Goal: Information Seeking & Learning: Learn about a topic

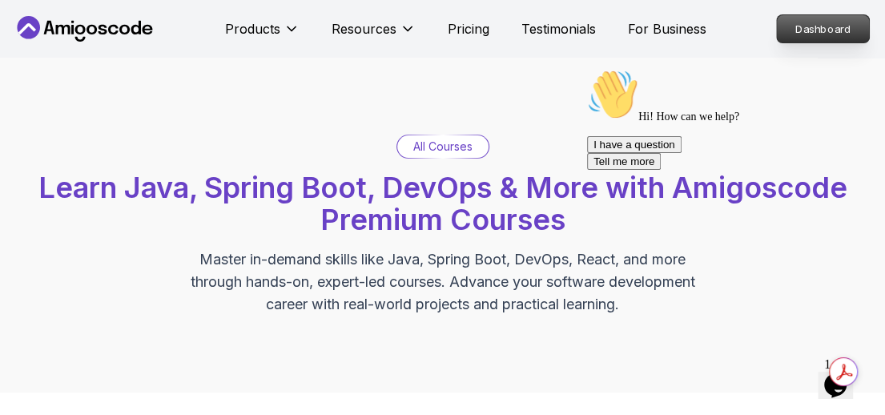
click at [827, 28] on p "Dashboard" at bounding box center [822, 28] width 92 height 27
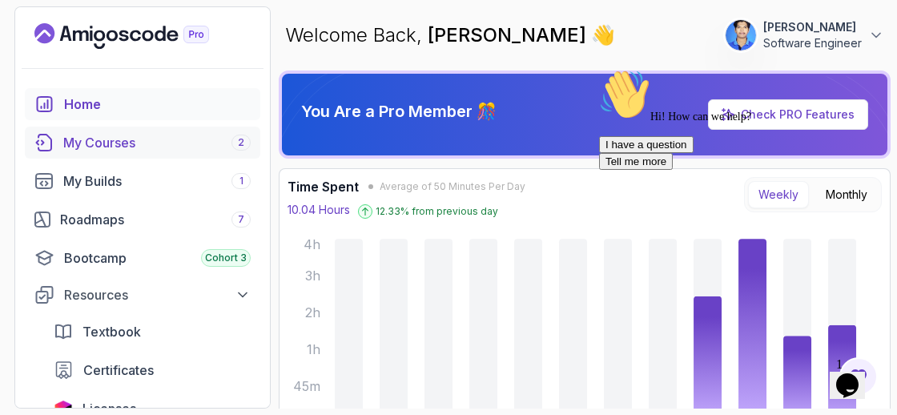
click at [141, 140] on div "My Courses 2" at bounding box center [156, 142] width 187 height 19
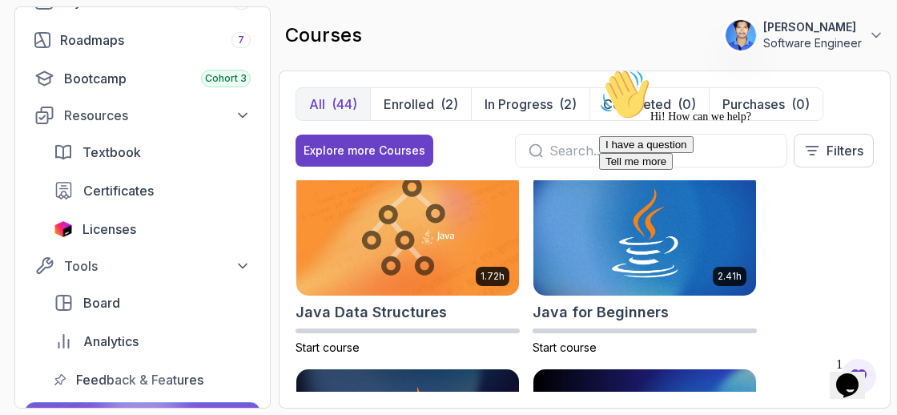
scroll to position [276, 0]
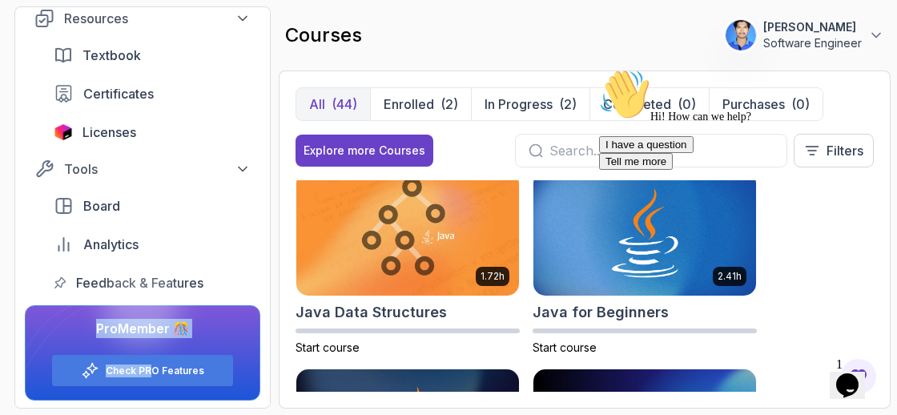
drag, startPoint x: 138, startPoint y: 279, endPoint x: 150, endPoint y: 438, distance: 159.8
click at [150, 414] on html "77 Points [PERSON_NAME] Software Engineer Home My Courses 2 My Builds 1 Roadmap…" at bounding box center [448, 207] width 897 height 415
click at [435, 22] on div "courses 77 Points [PERSON_NAME] Software Engineer" at bounding box center [585, 35] width 612 height 58
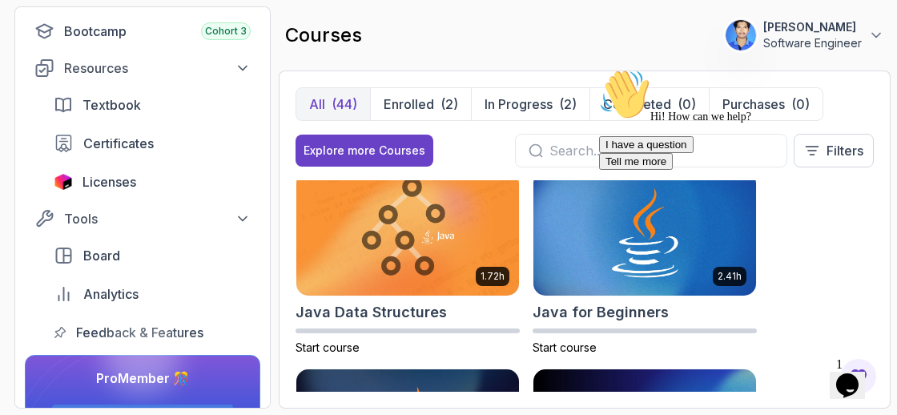
scroll to position [232, 0]
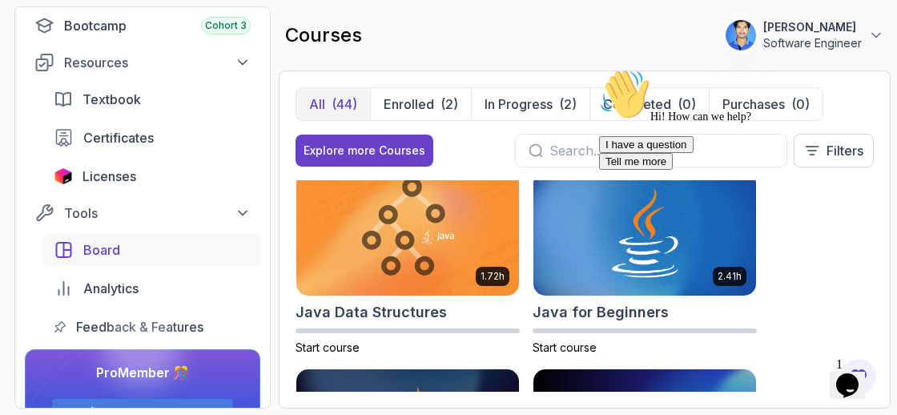
click at [97, 251] on span "Board" at bounding box center [101, 249] width 37 height 19
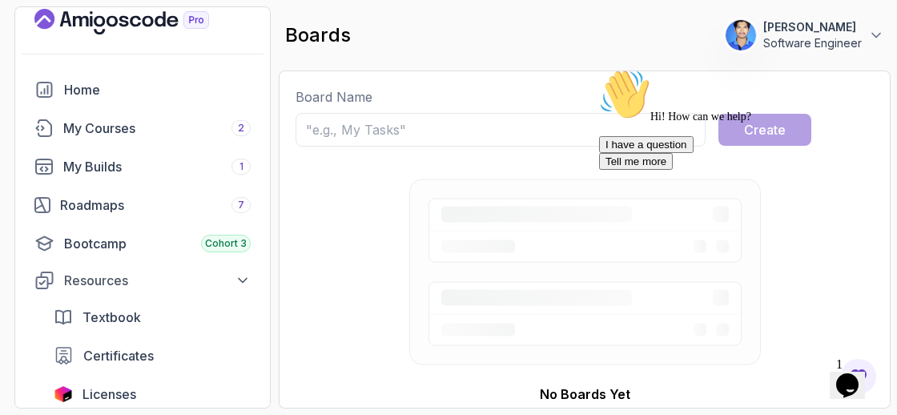
scroll to position [14, 0]
click at [159, 122] on div "My Courses 2" at bounding box center [156, 127] width 187 height 19
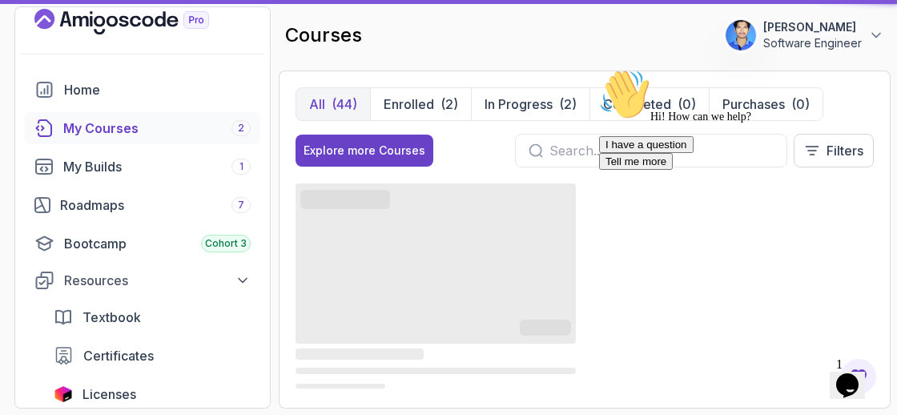
click at [159, 122] on div "My Courses 2" at bounding box center [156, 127] width 187 height 19
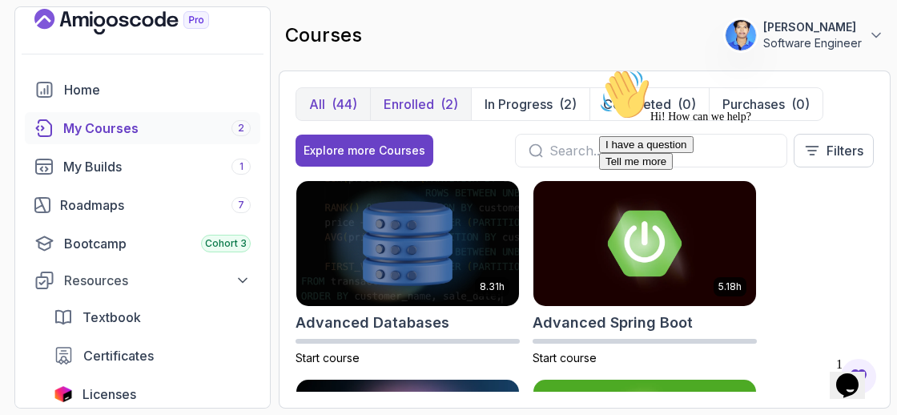
click at [436, 101] on button "Enrolled (2)" at bounding box center [420, 104] width 101 height 32
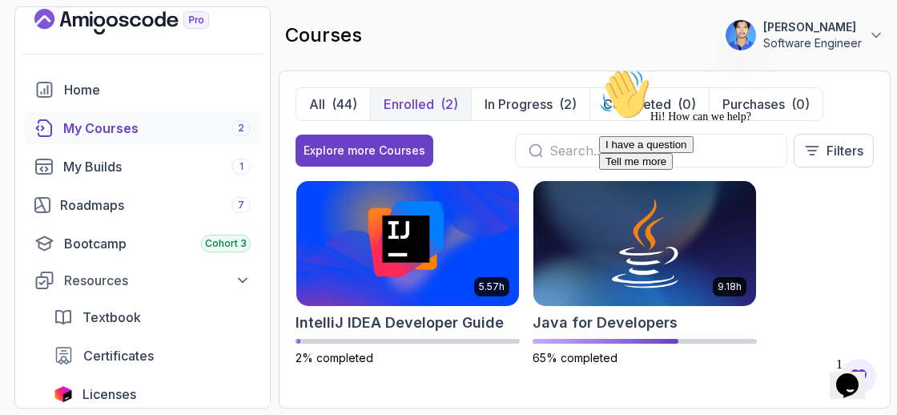
click at [632, 170] on div "Hi! How can we help? I have a question Tell me more" at bounding box center [743, 119] width 288 height 101
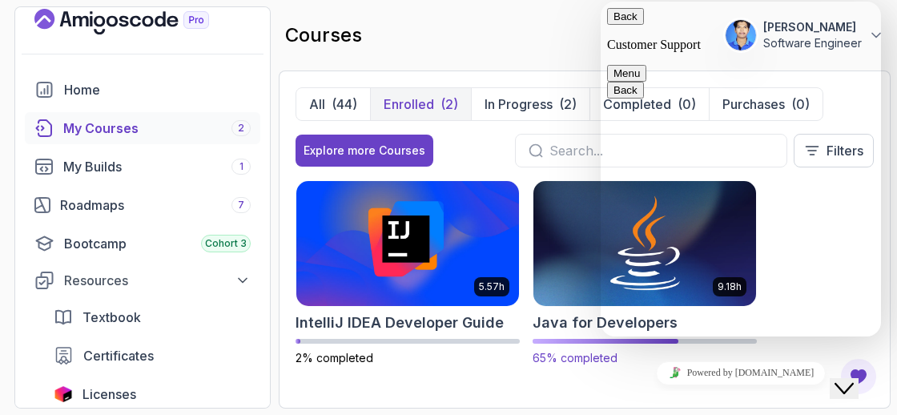
click at [542, 217] on img at bounding box center [645, 243] width 234 height 130
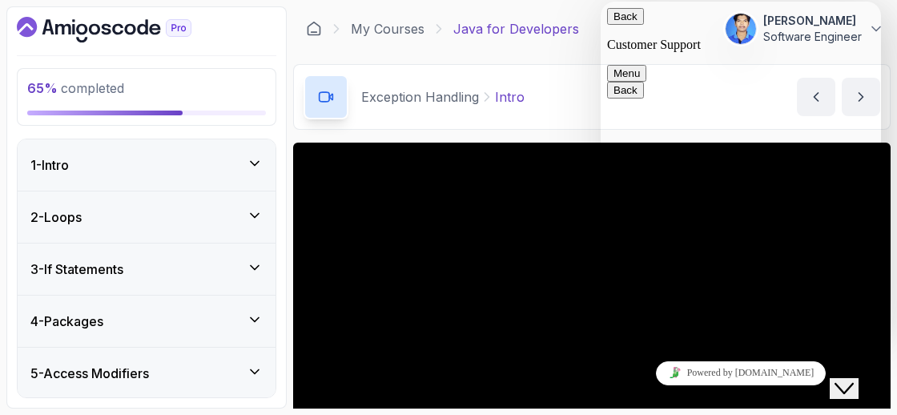
click at [569, 82] on div "Exception Handling Intro Intro by [PERSON_NAME]" at bounding box center [591, 97] width 597 height 66
click at [845, 379] on icon "Close Chat This icon closes the chat window." at bounding box center [843, 388] width 19 height 19
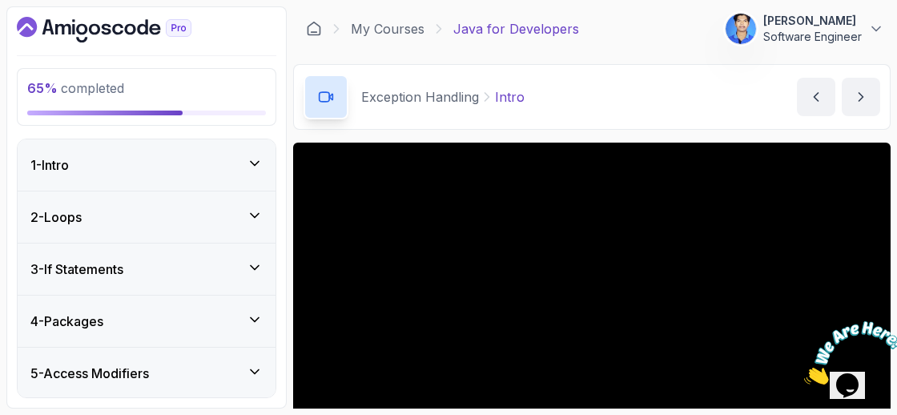
click at [804, 373] on icon "Close" at bounding box center [804, 380] width 0 height 14
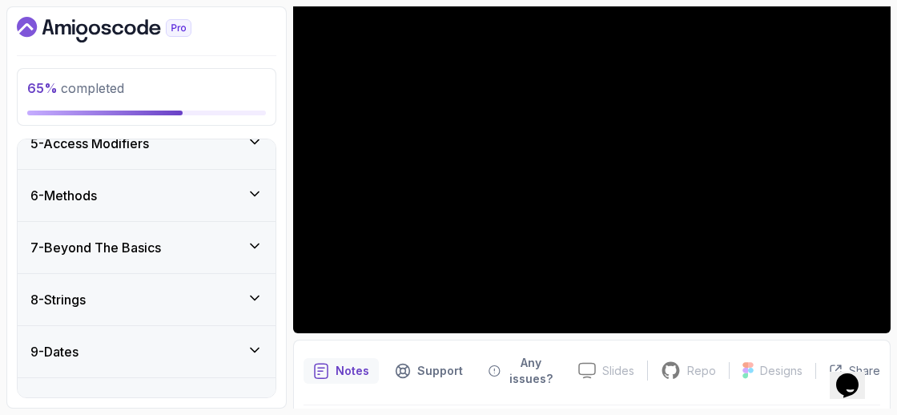
scroll to position [231, 0]
click at [258, 241] on icon at bounding box center [255, 244] width 16 height 16
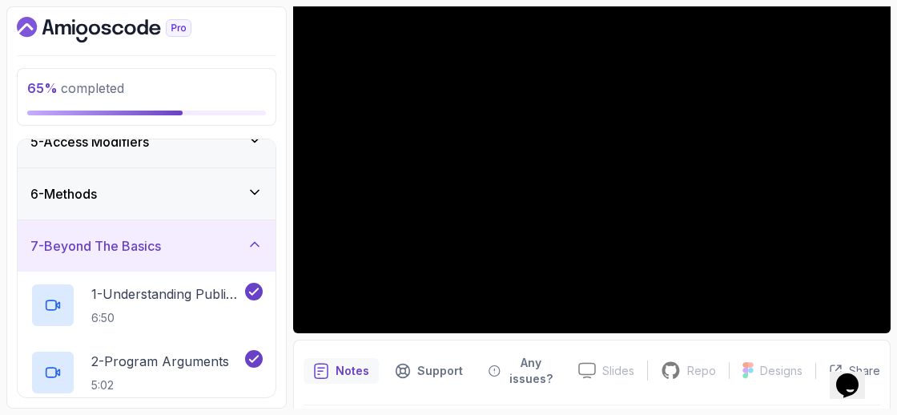
click at [258, 243] on icon at bounding box center [255, 245] width 8 height 4
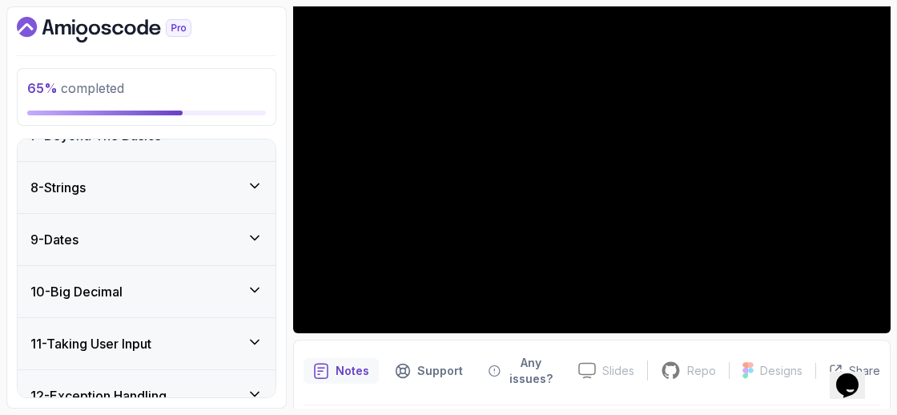
scroll to position [342, 0]
click at [243, 202] on div "8 - Strings" at bounding box center [147, 187] width 258 height 51
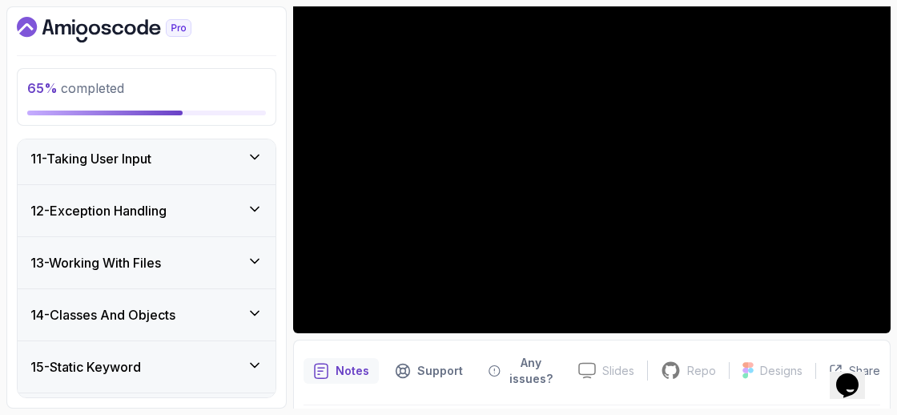
scroll to position [1089, 0]
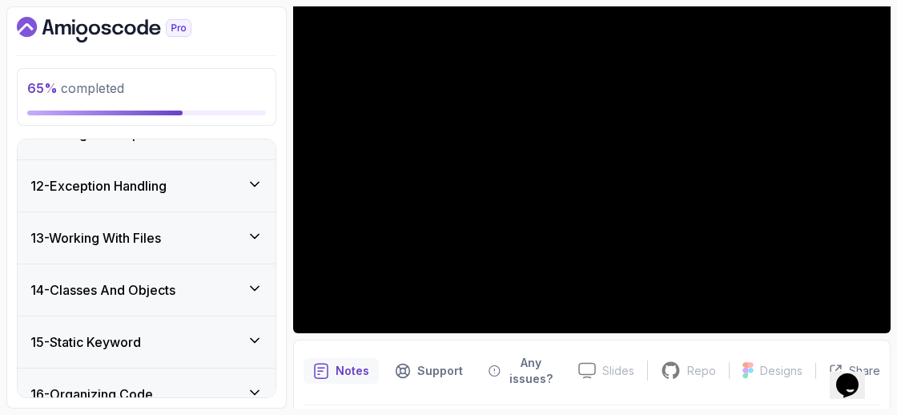
click at [235, 280] on div "14 - Classes And Objects" at bounding box center [146, 289] width 232 height 19
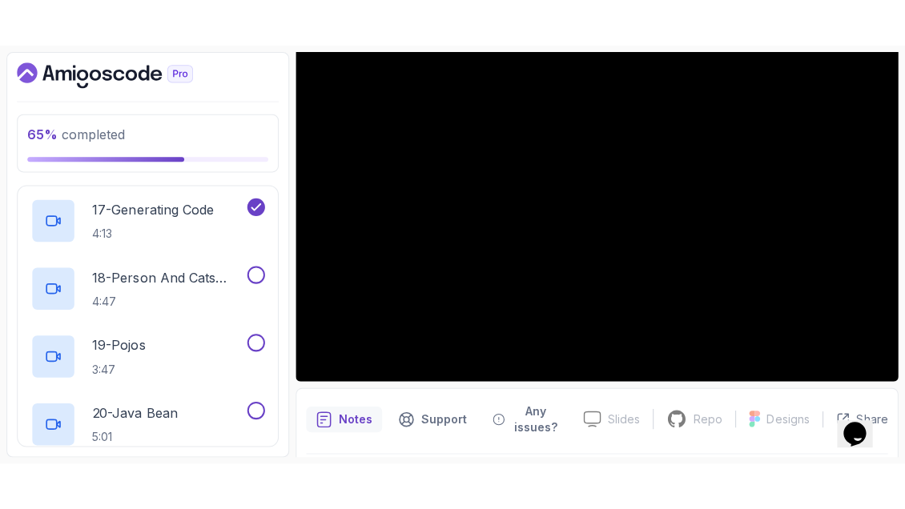
scroll to position [1803, 0]
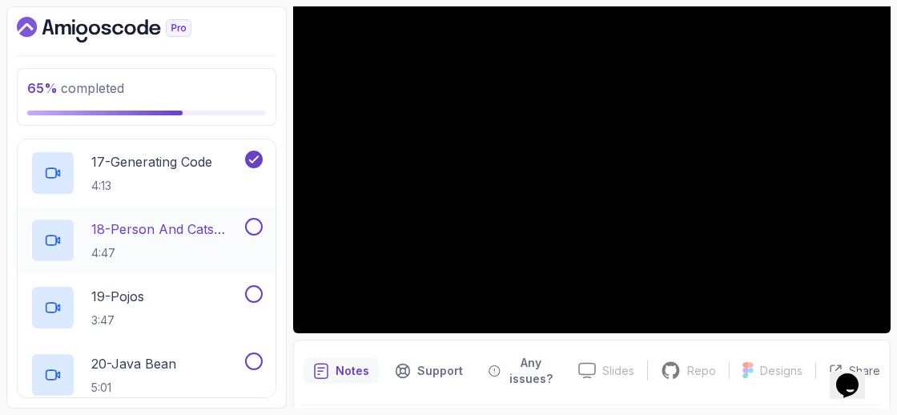
click at [225, 230] on p "18 - Person And Cats Example" at bounding box center [166, 228] width 150 height 19
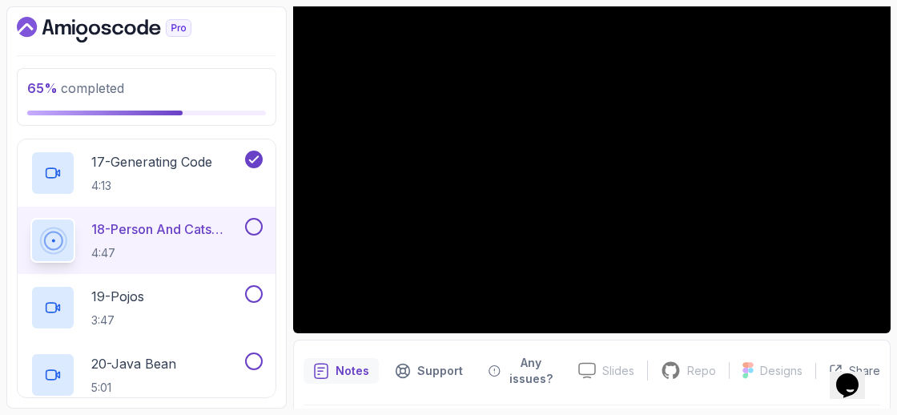
click at [255, 224] on button at bounding box center [254, 227] width 18 height 18
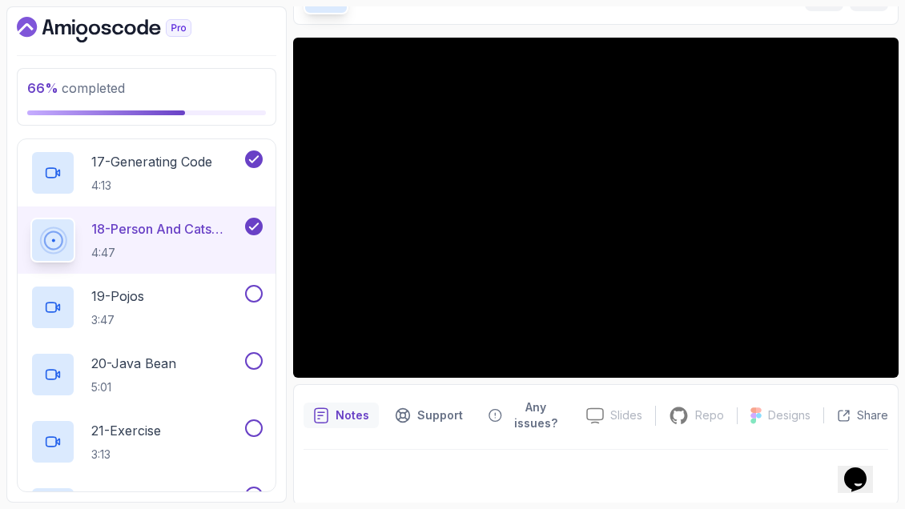
scroll to position [146, 0]
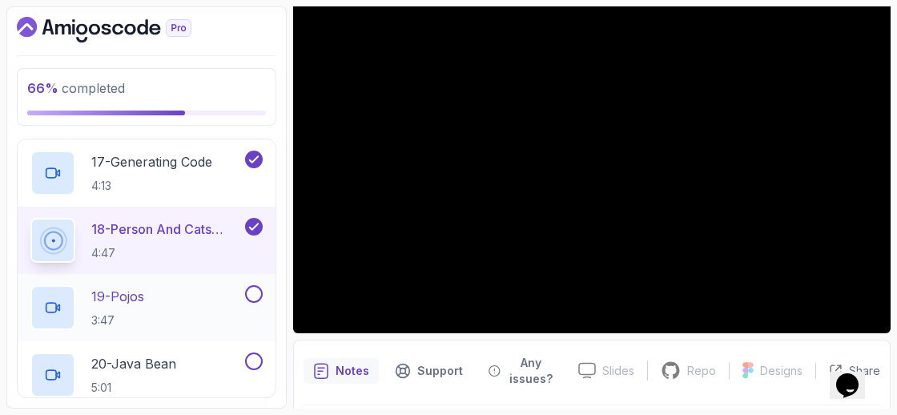
click at [185, 318] on div "19 - Pojos 3:47" at bounding box center [135, 307] width 211 height 45
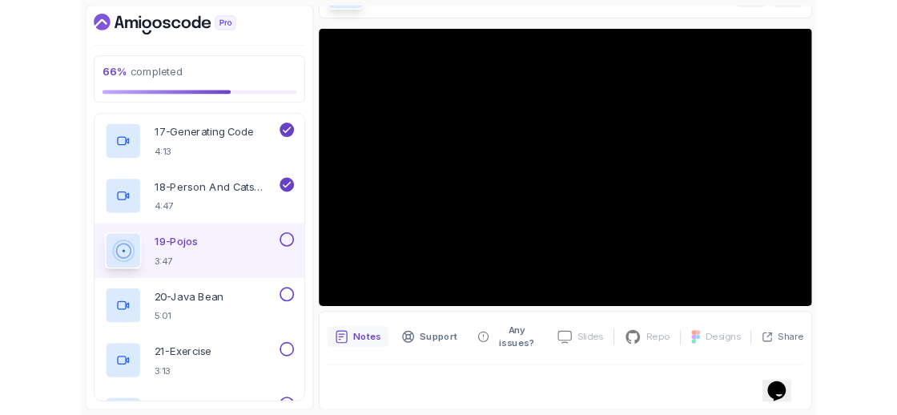
scroll to position [105, 0]
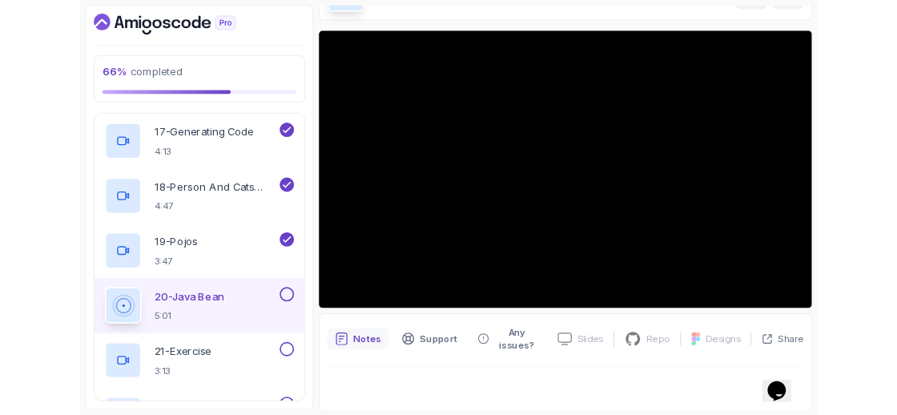
scroll to position [146, 0]
